Goal: Task Accomplishment & Management: Manage account settings

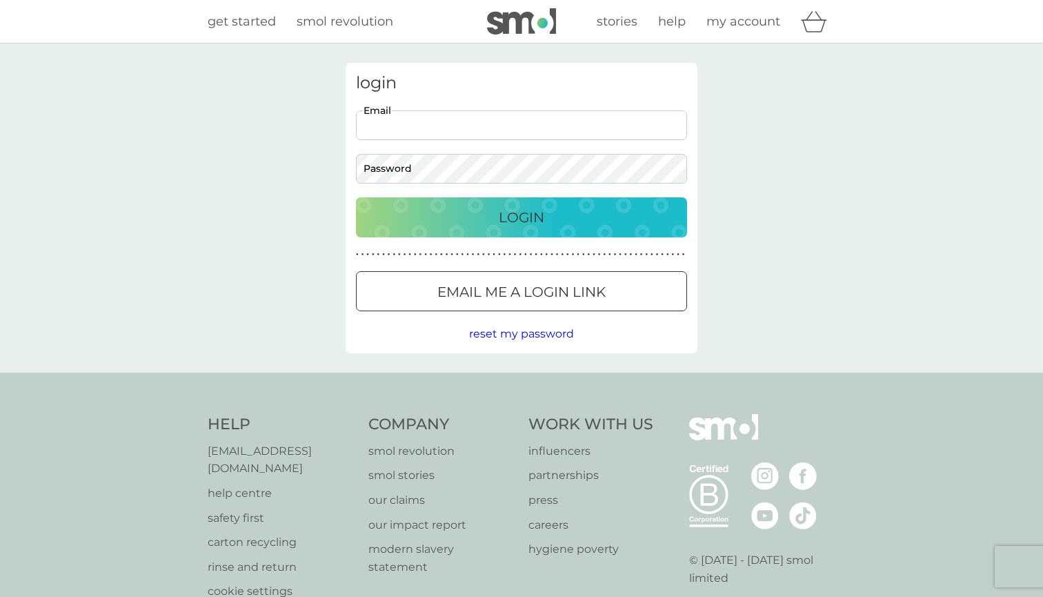
type input "amanda.mcconnel@yahoo.co.uk"
click at [522, 217] on button "Login" at bounding box center [521, 217] width 331 height 40
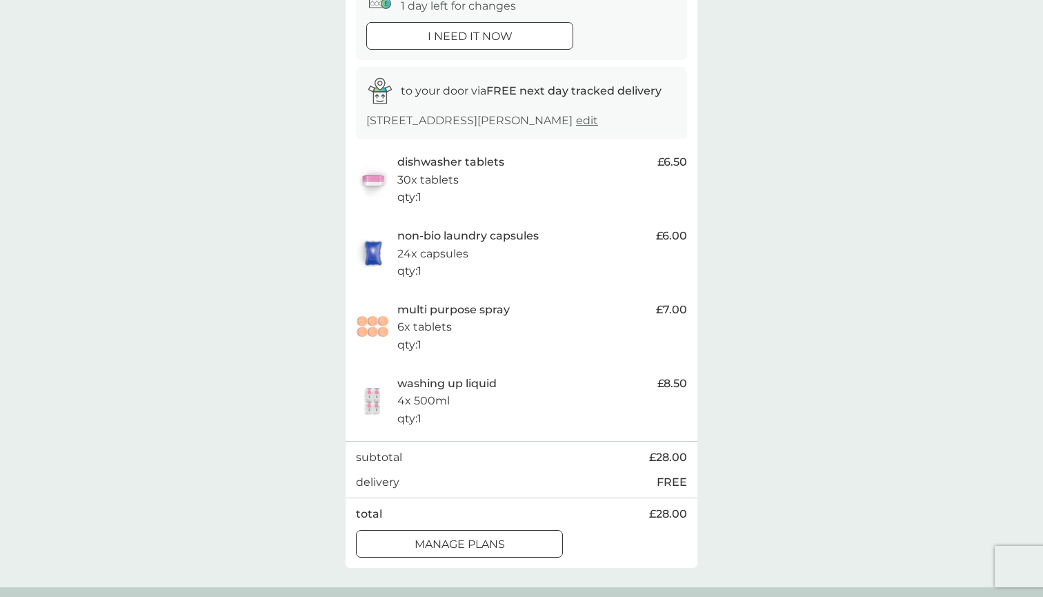
scroll to position [179, 0]
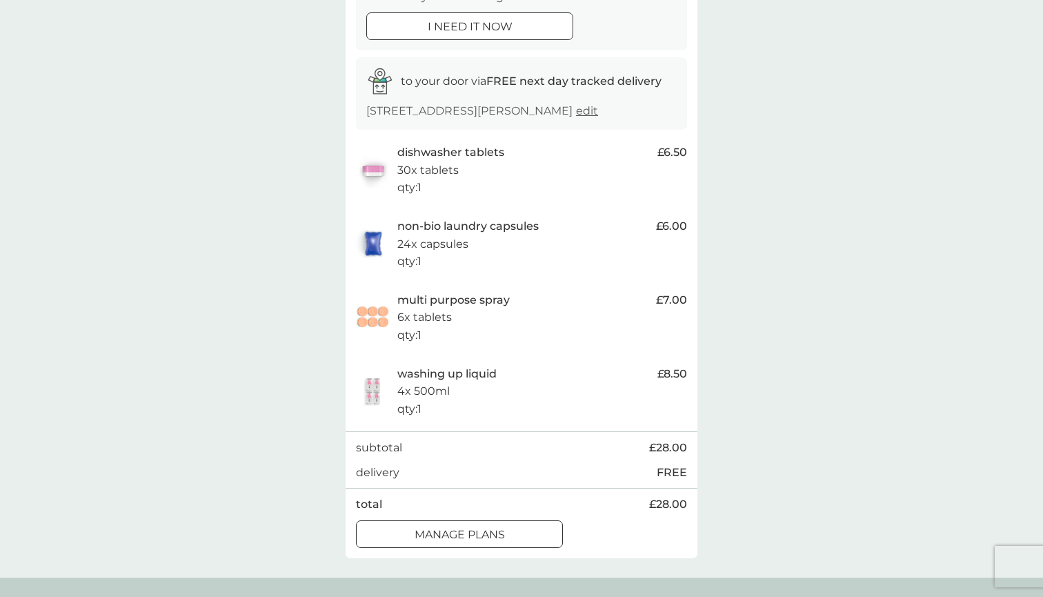
click at [482, 302] on p "multi purpose spray" at bounding box center [453, 300] width 112 height 18
click at [467, 527] on div at bounding box center [460, 534] width 50 height 14
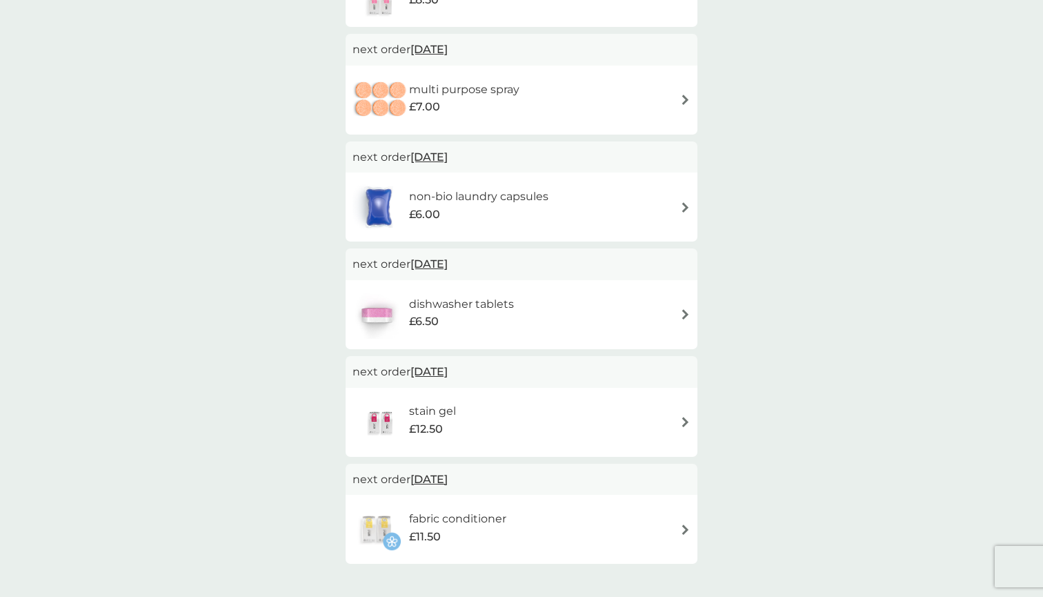
scroll to position [208, 0]
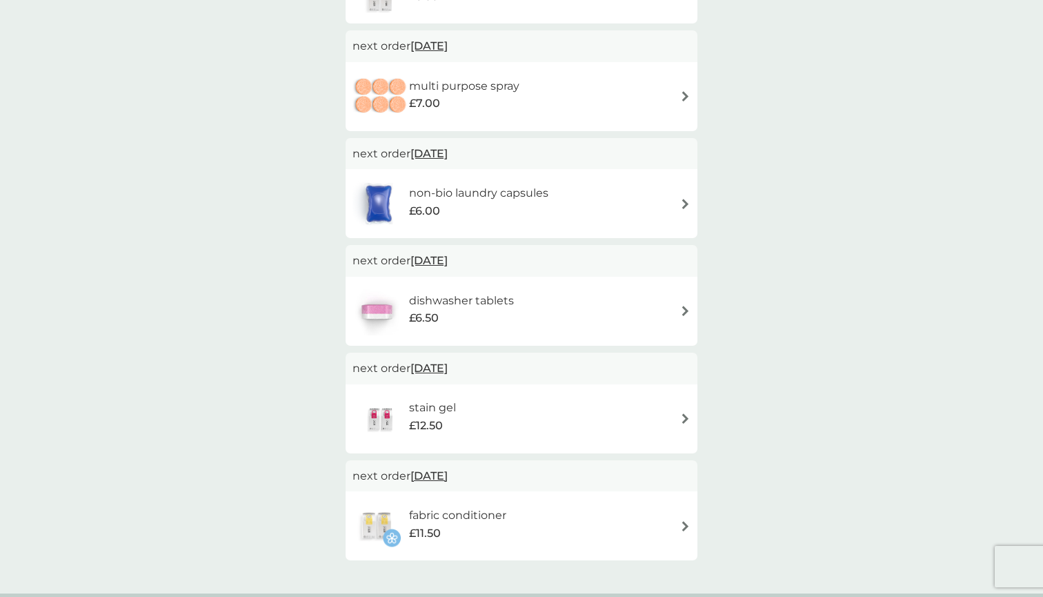
click at [683, 413] on img at bounding box center [685, 418] width 10 height 10
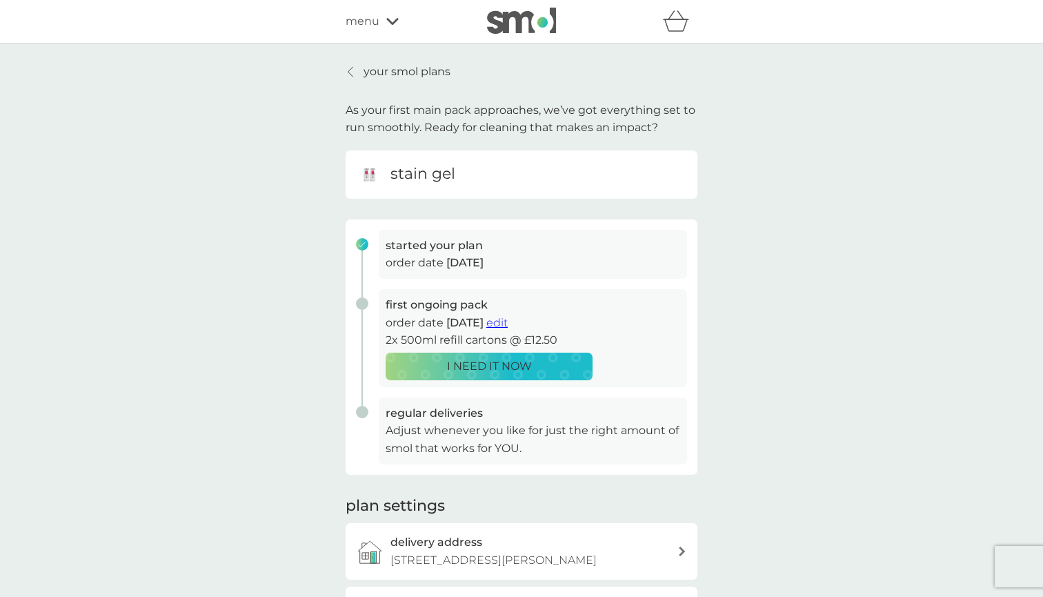
click at [809, 398] on div "your smol plans As your first main pack approaches, we’ve got everything set to…" at bounding box center [521, 367] width 1043 height 649
click at [782, 336] on div "your smol plans As your first main pack approaches, we’ve got everything set to…" at bounding box center [521, 367] width 1043 height 649
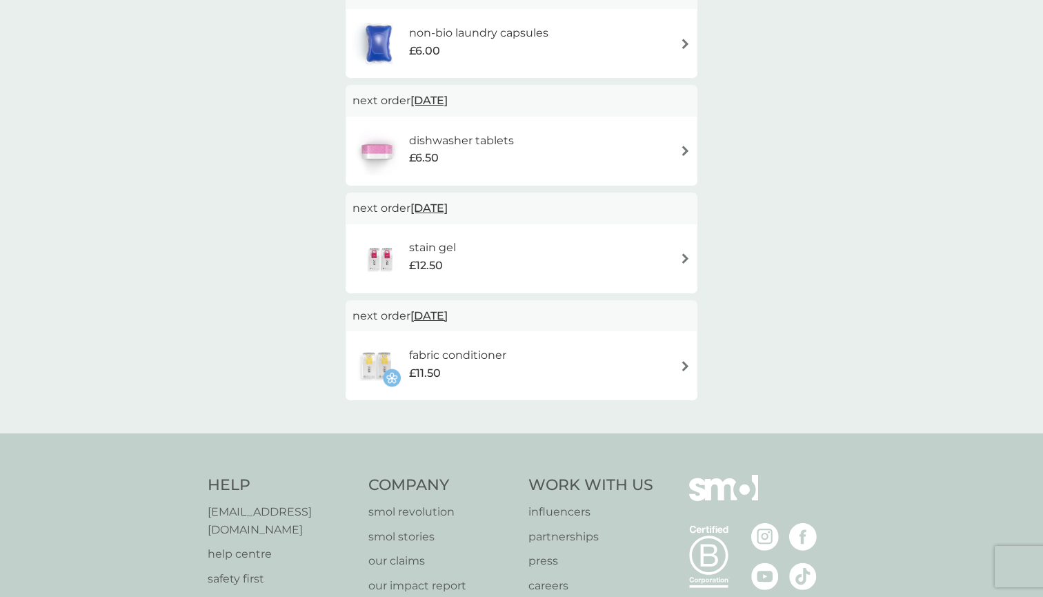
scroll to position [369, 0]
click at [679, 244] on div "stain gel £12.50" at bounding box center [522, 258] width 338 height 48
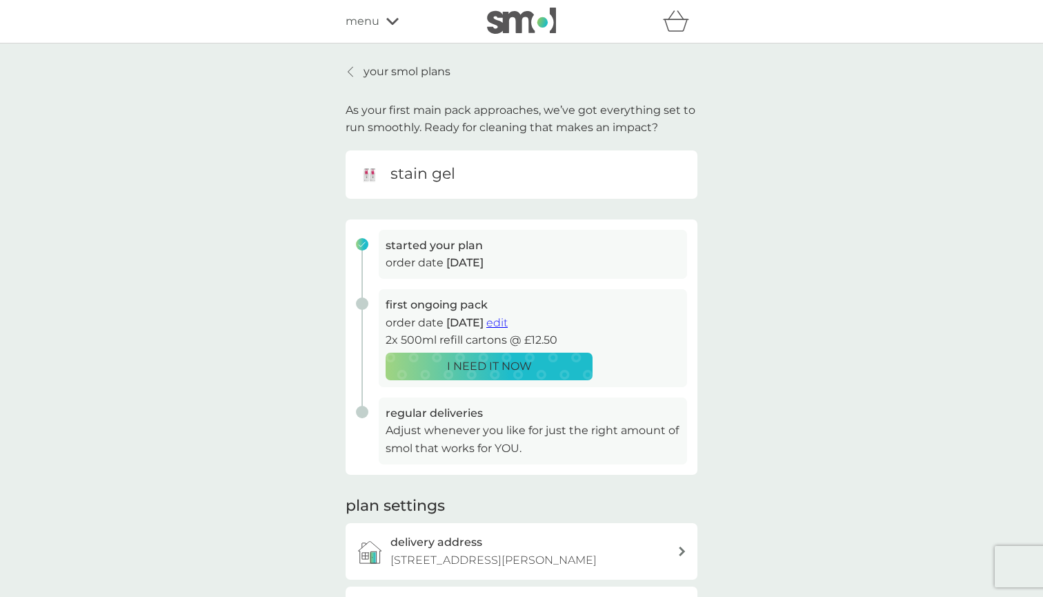
click at [631, 432] on p "Adjust whenever you like for just the right amount of smol that works for YOU." at bounding box center [533, 439] width 295 height 35
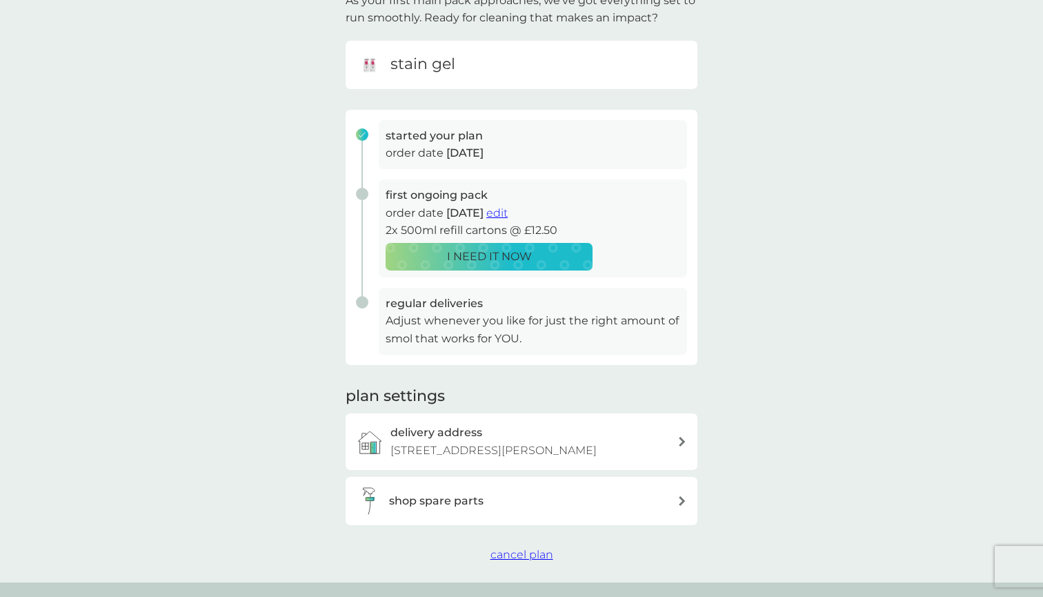
scroll to position [117, 0]
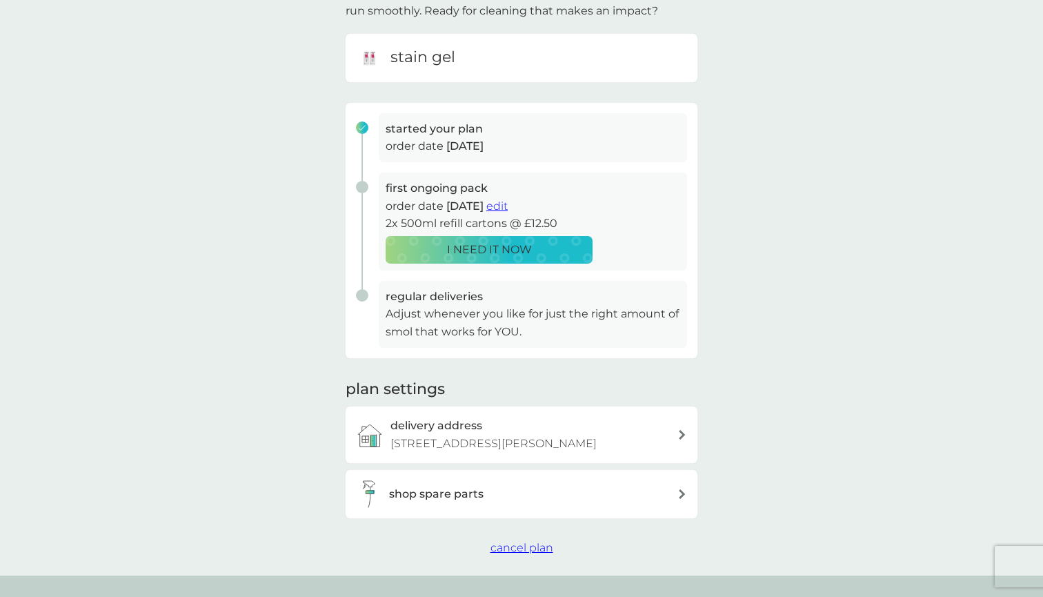
click at [525, 546] on span "cancel plan" at bounding box center [522, 547] width 63 height 13
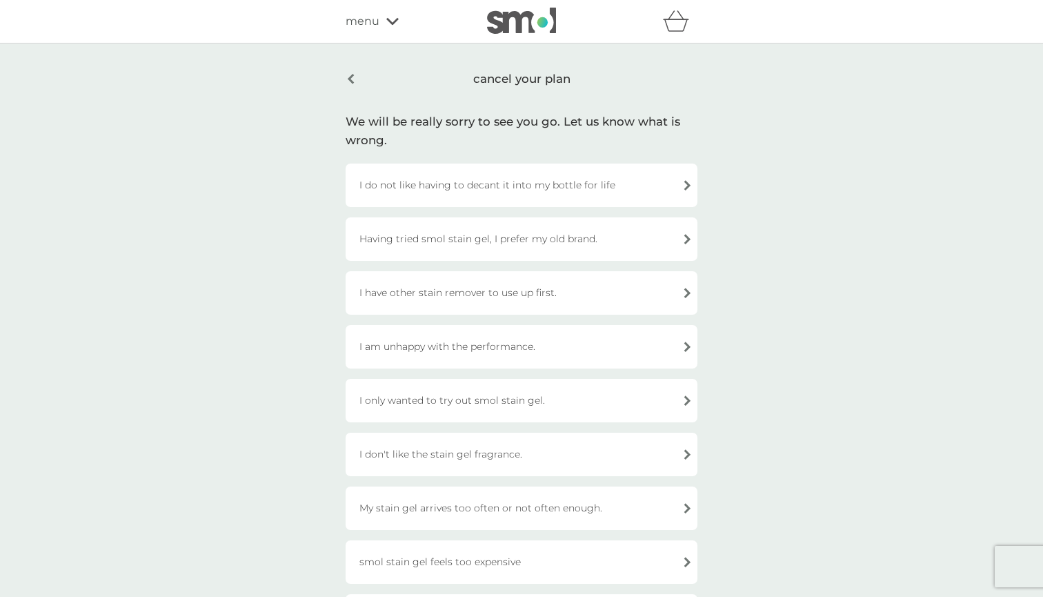
click at [688, 289] on div "I have other stain remover to use up first." at bounding box center [522, 292] width 352 height 43
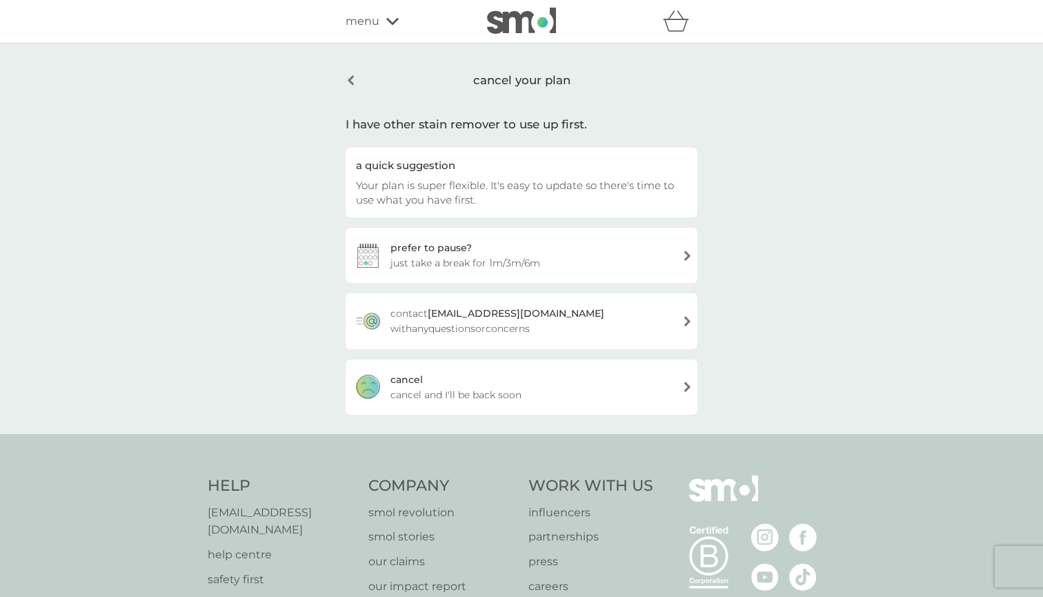
click at [439, 392] on span "cancel and I'll be back soon" at bounding box center [456, 394] width 131 height 15
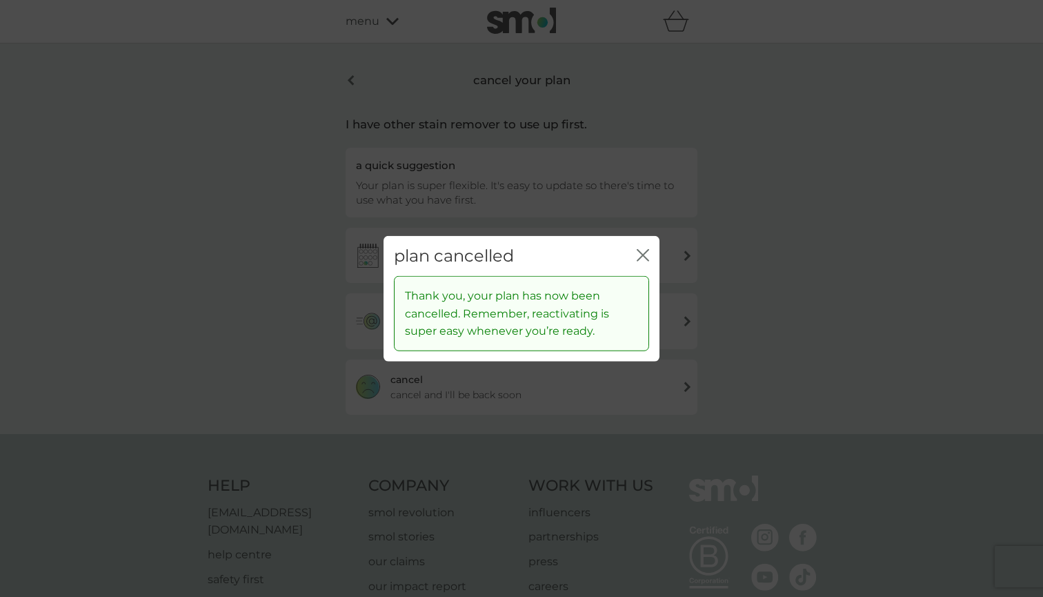
click at [641, 255] on icon "close" at bounding box center [643, 254] width 12 height 12
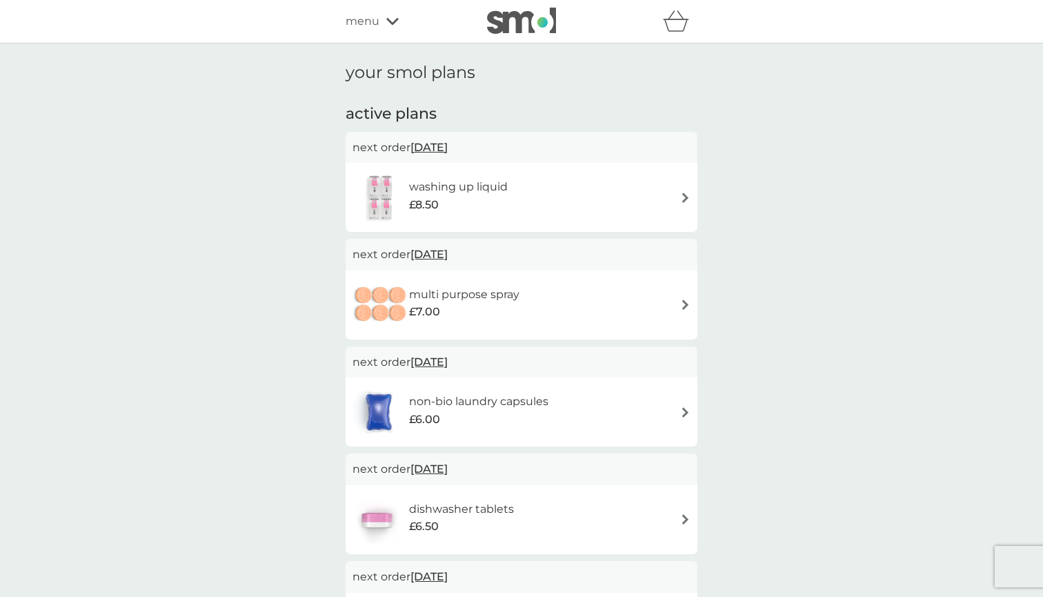
scroll to position [-6, 0]
